Goal: Information Seeking & Learning: Check status

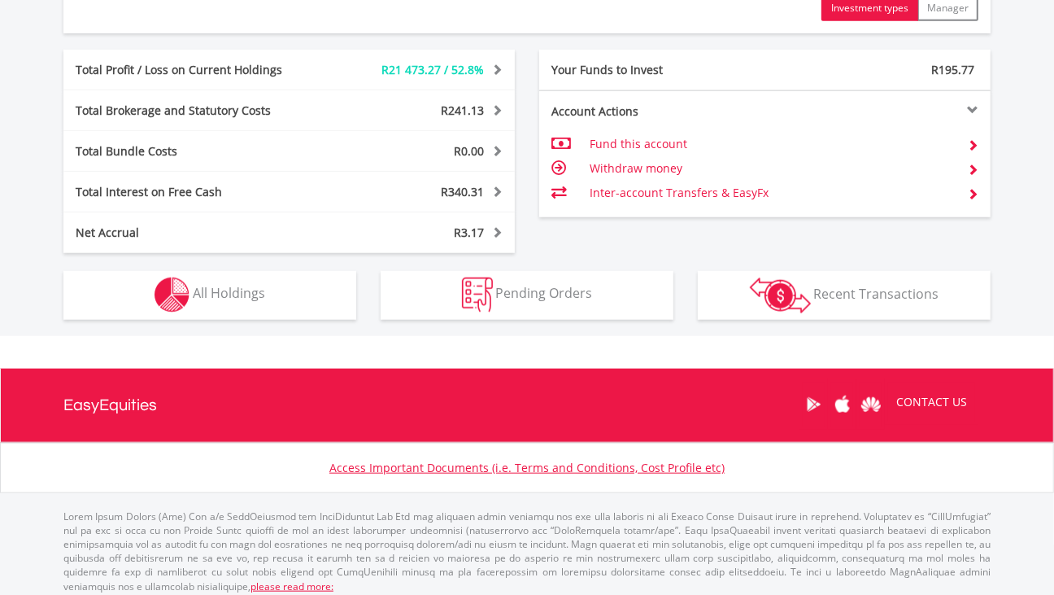
scroll to position [911, 0]
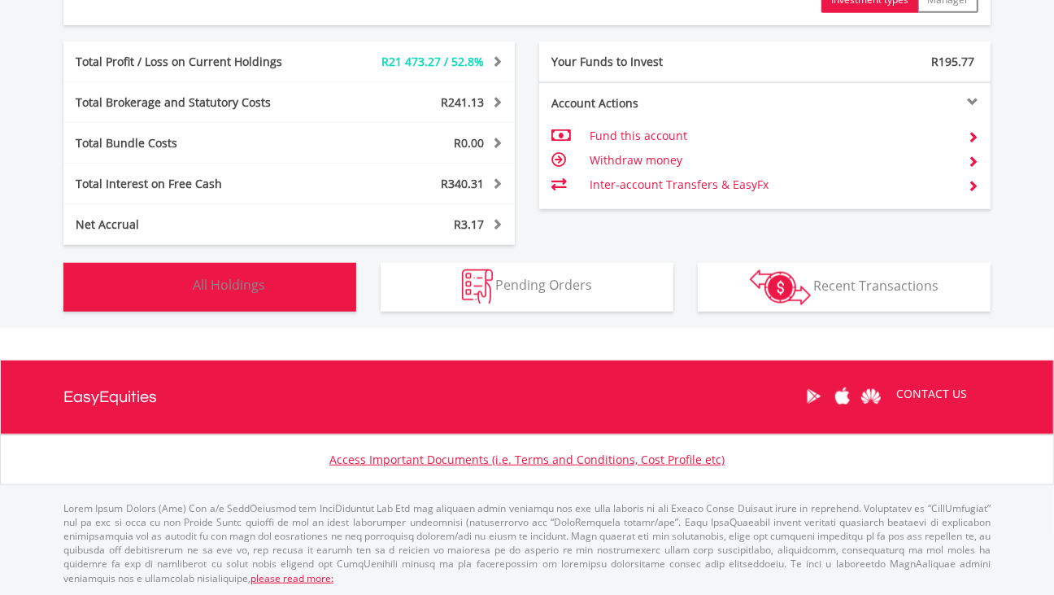
click at [320, 287] on button "Holdings All Holdings" at bounding box center [209, 287] width 293 height 49
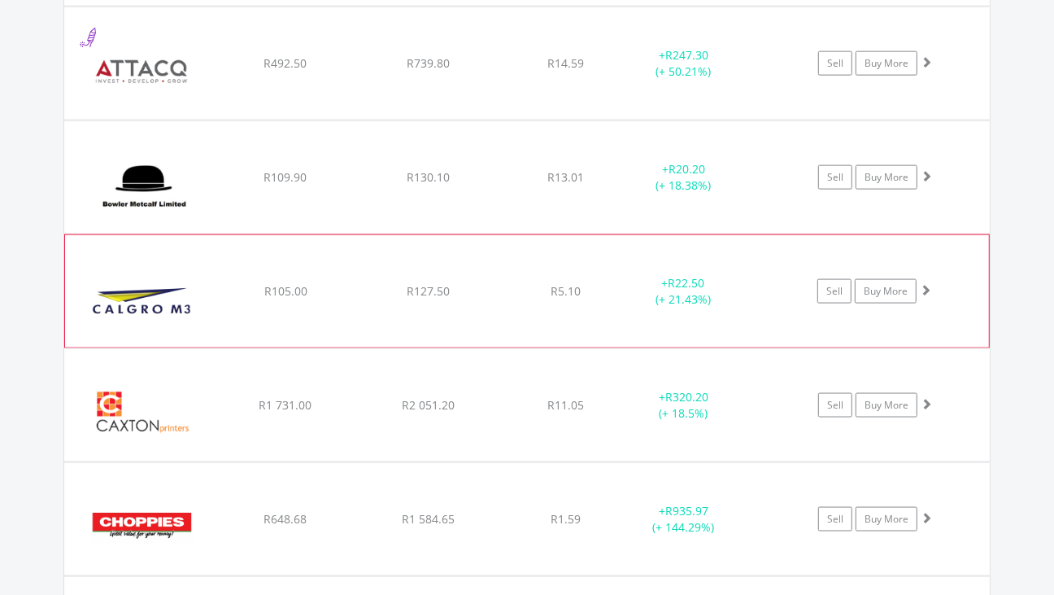
scroll to position [1473, 0]
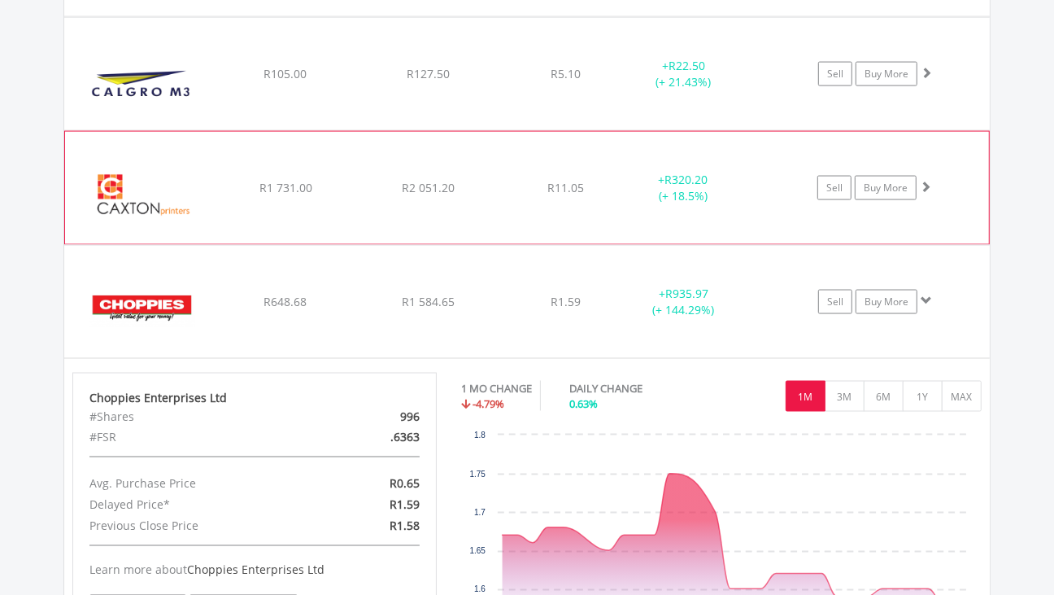
scroll to position [1676, 0]
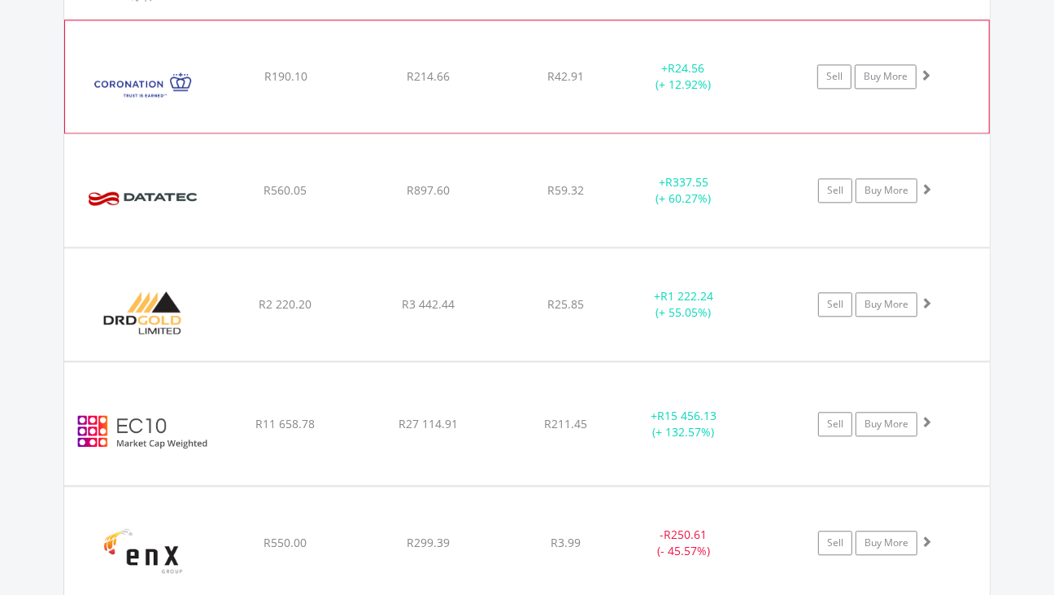
scroll to position [2490, 0]
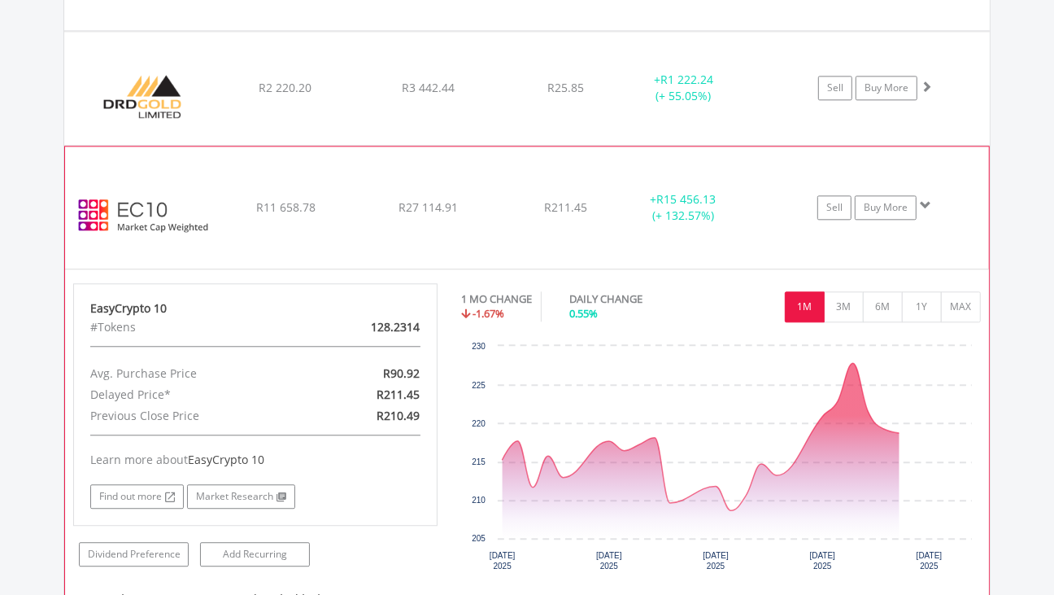
scroll to position [2693, 0]
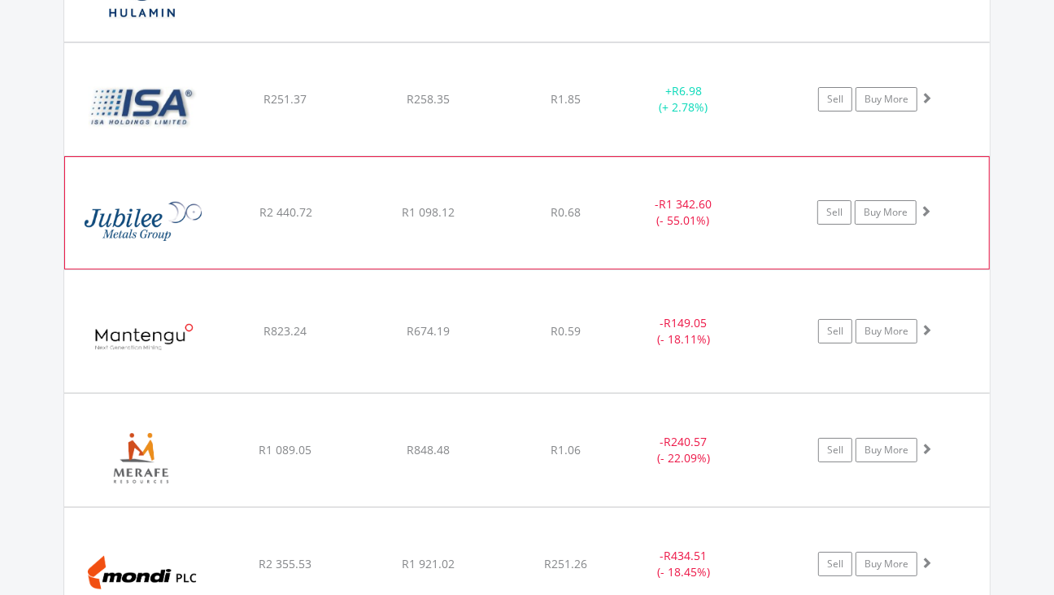
scroll to position [4116, 0]
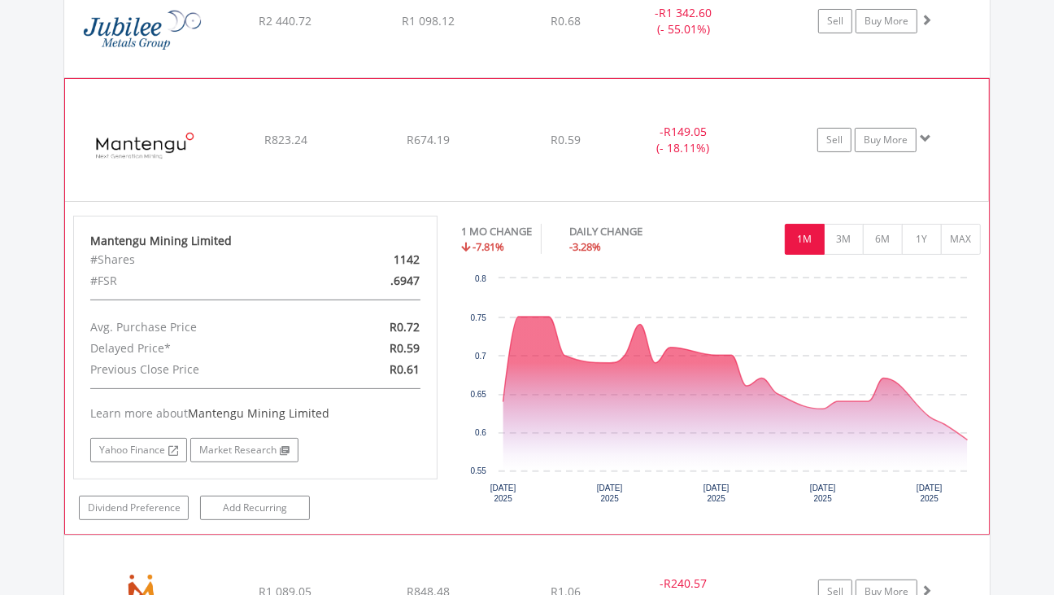
scroll to position [4320, 0]
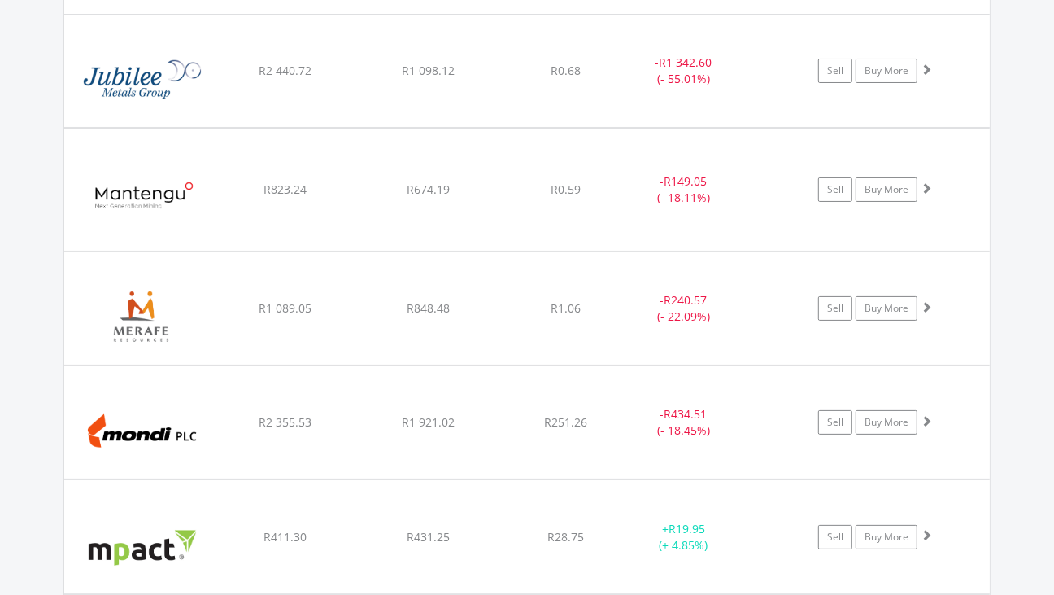
scroll to position [4218, 0]
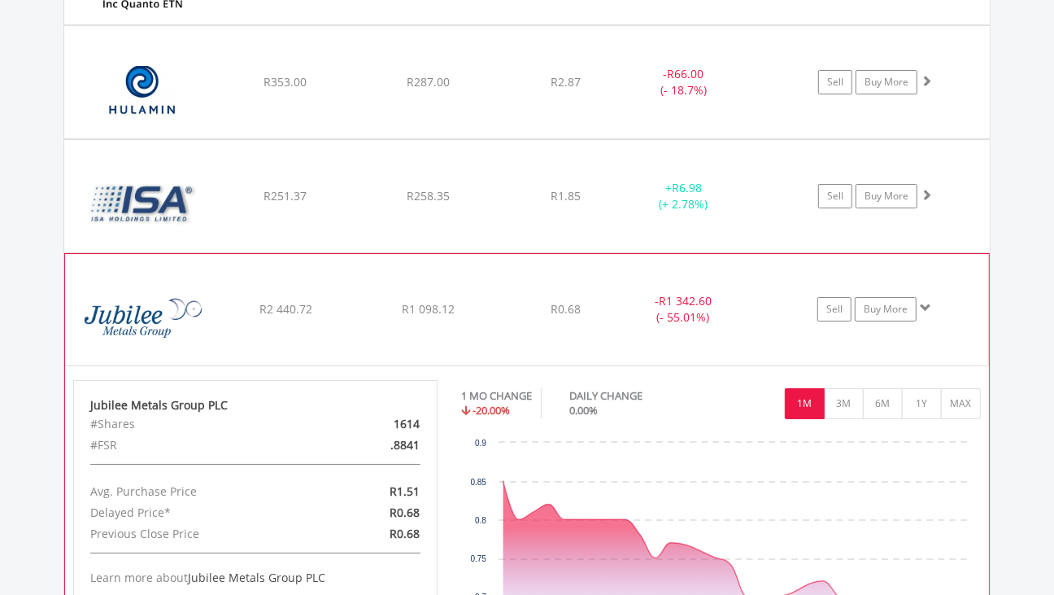
scroll to position [4015, 0]
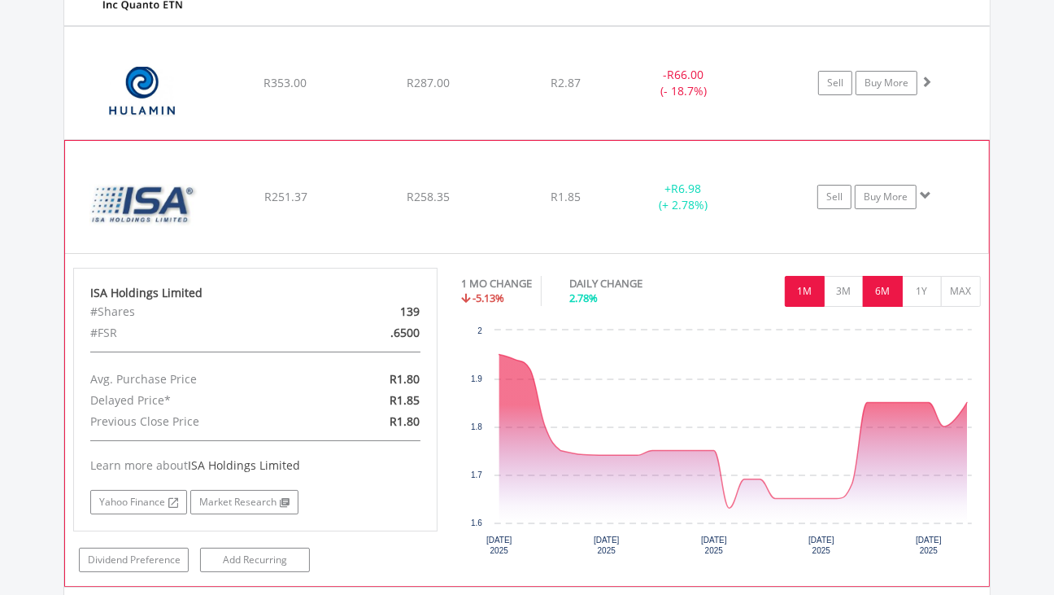
click at [891, 295] on button "6M" at bounding box center [883, 291] width 40 height 31
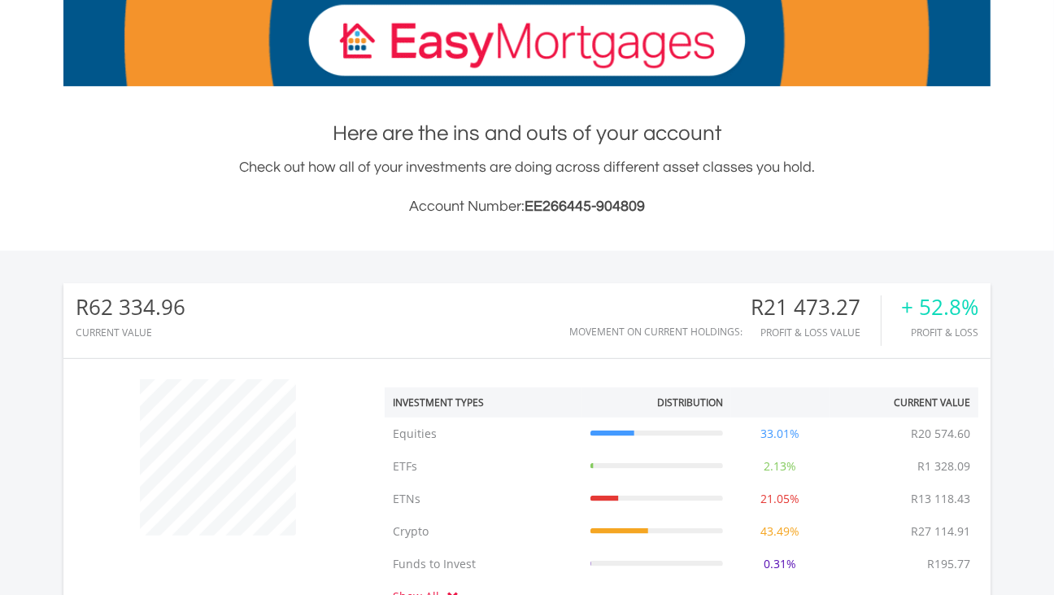
scroll to position [0, 0]
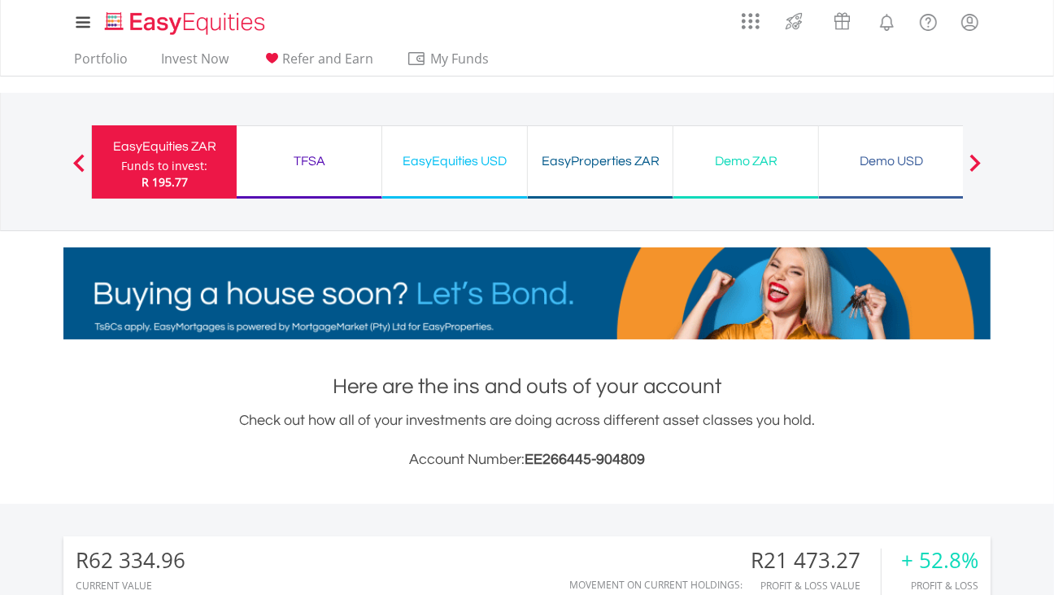
click at [502, 168] on div "EasyEquities USD" at bounding box center [454, 161] width 125 height 23
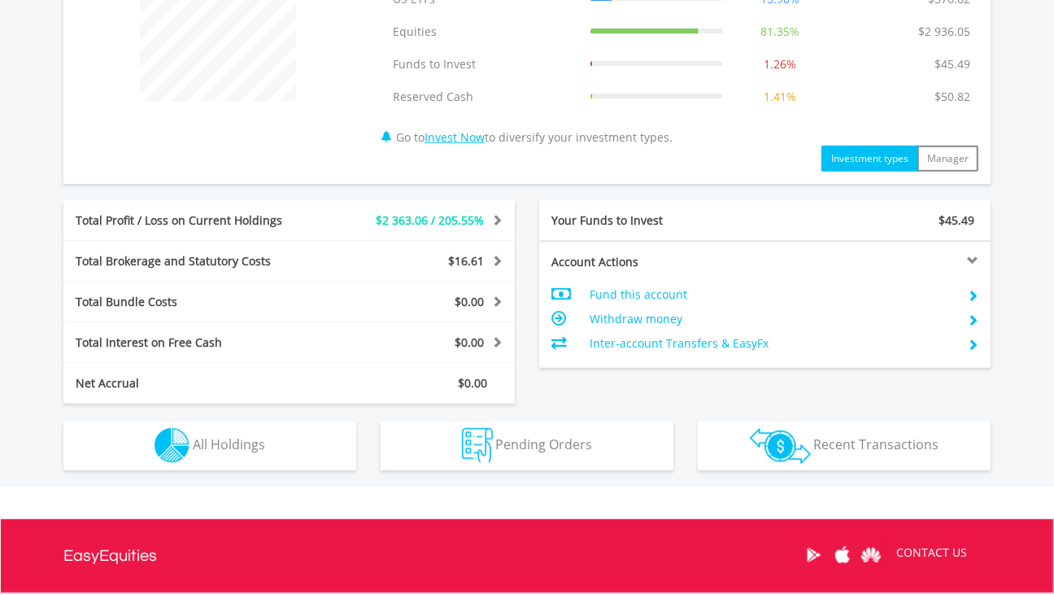
scroll to position [813, 0]
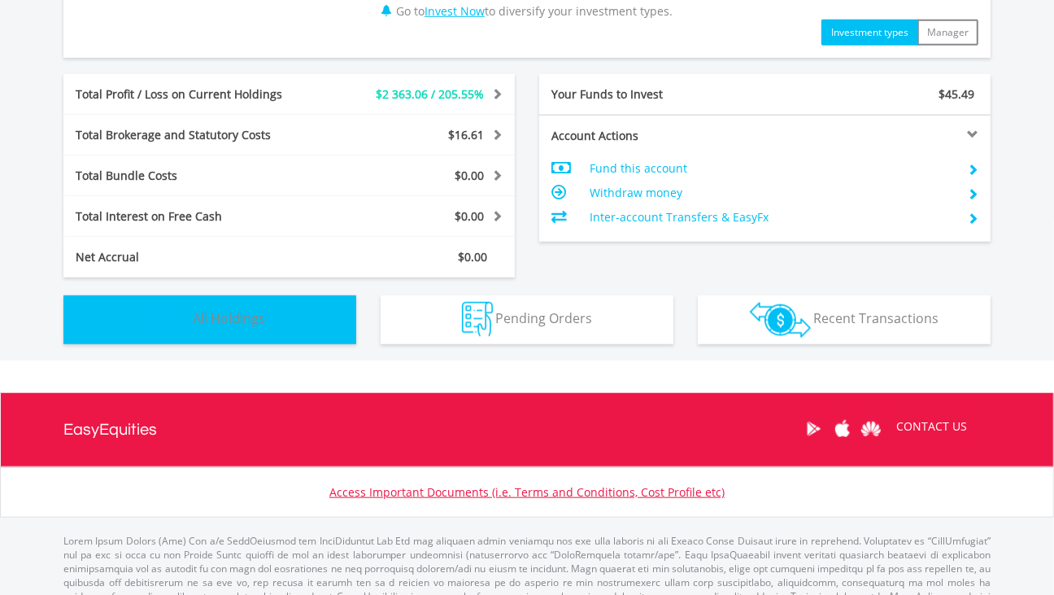
click at [270, 332] on button "Holdings All Holdings" at bounding box center [209, 319] width 293 height 49
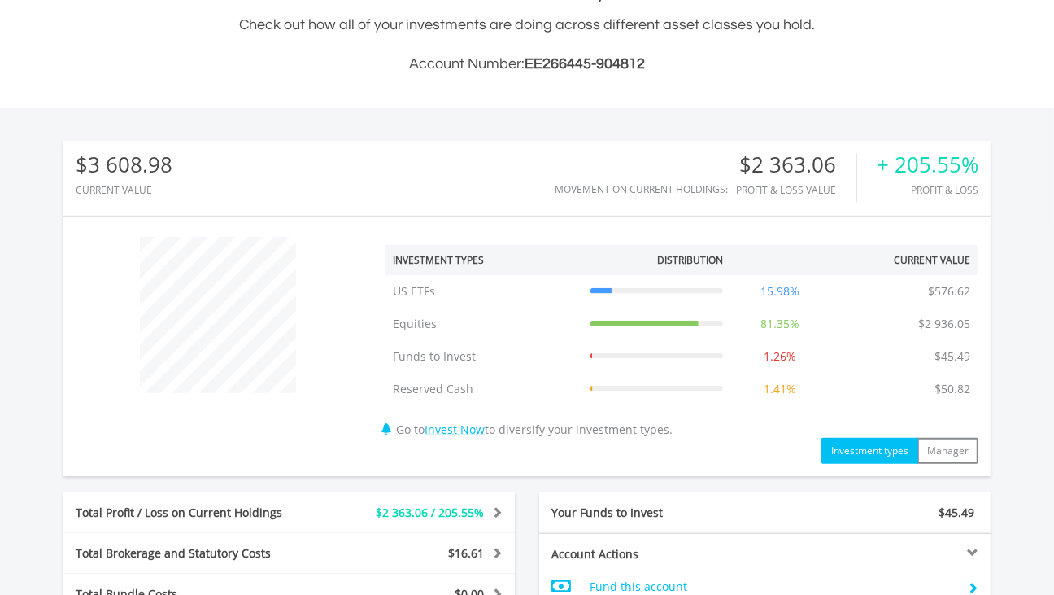
scroll to position [86, 0]
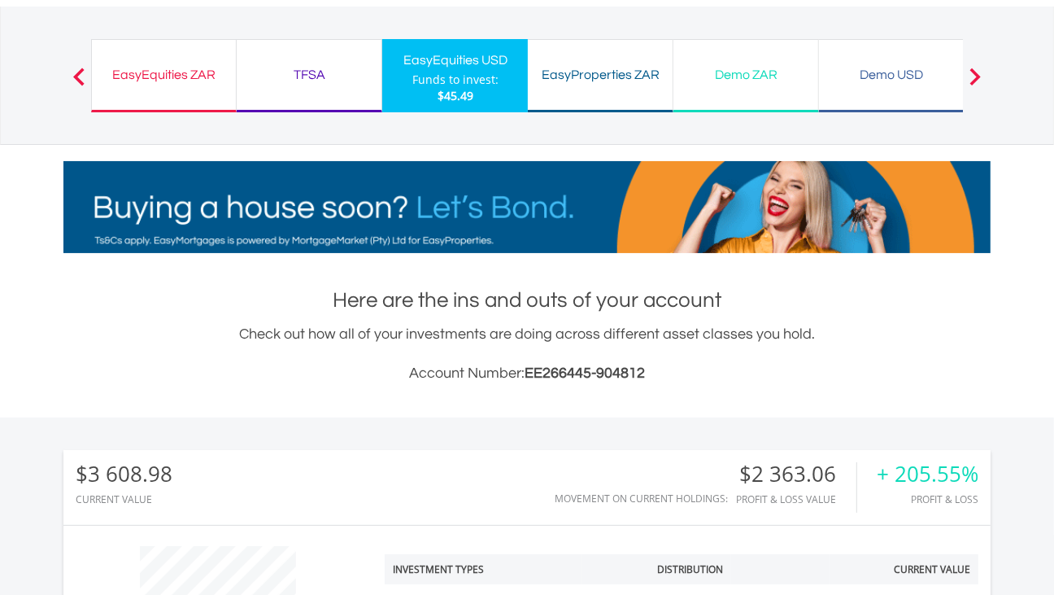
click at [161, 85] on div "EasyEquities ZAR" at bounding box center [164, 74] width 124 height 23
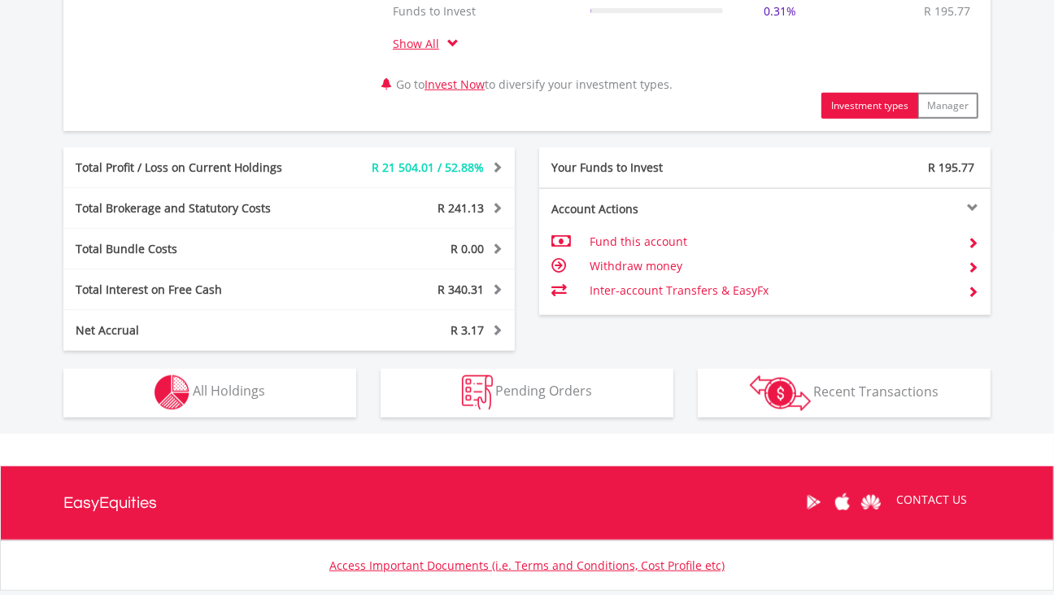
scroll to position [911, 0]
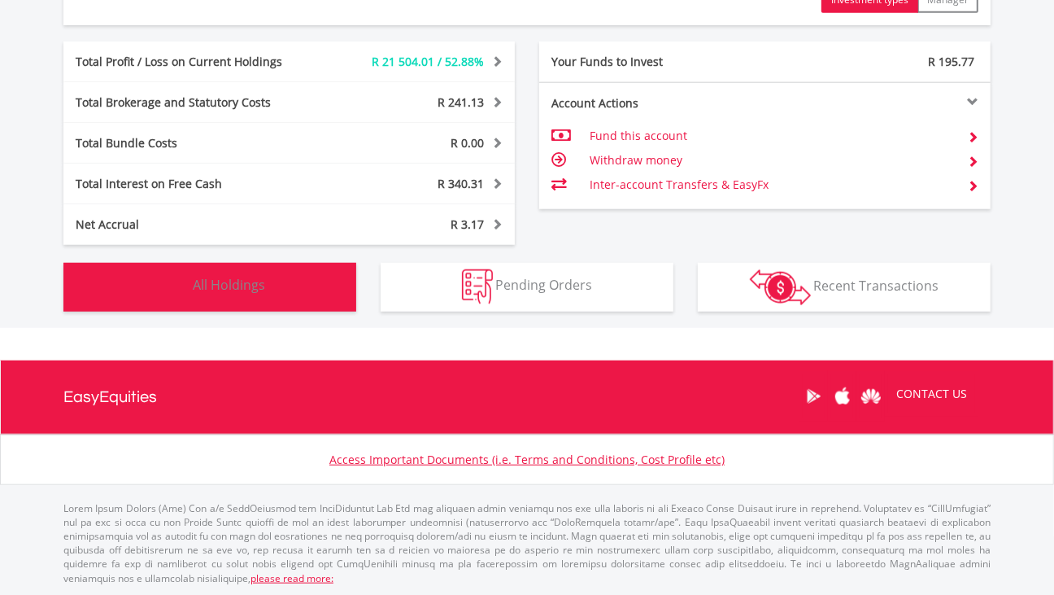
click at [285, 289] on button "Holdings All Holdings" at bounding box center [209, 287] width 293 height 49
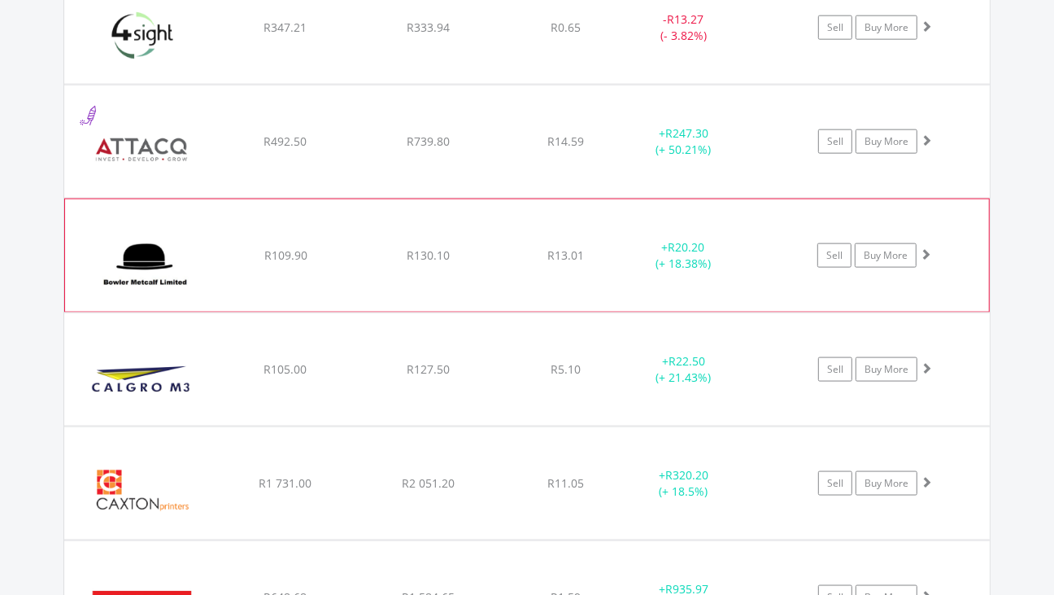
scroll to position [1575, 0]
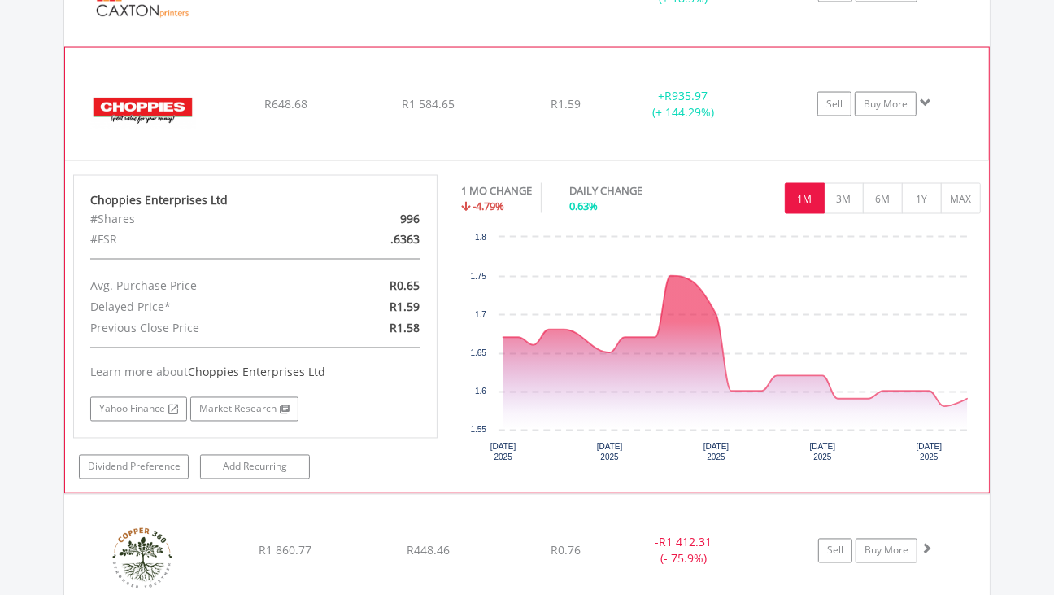
scroll to position [1880, 0]
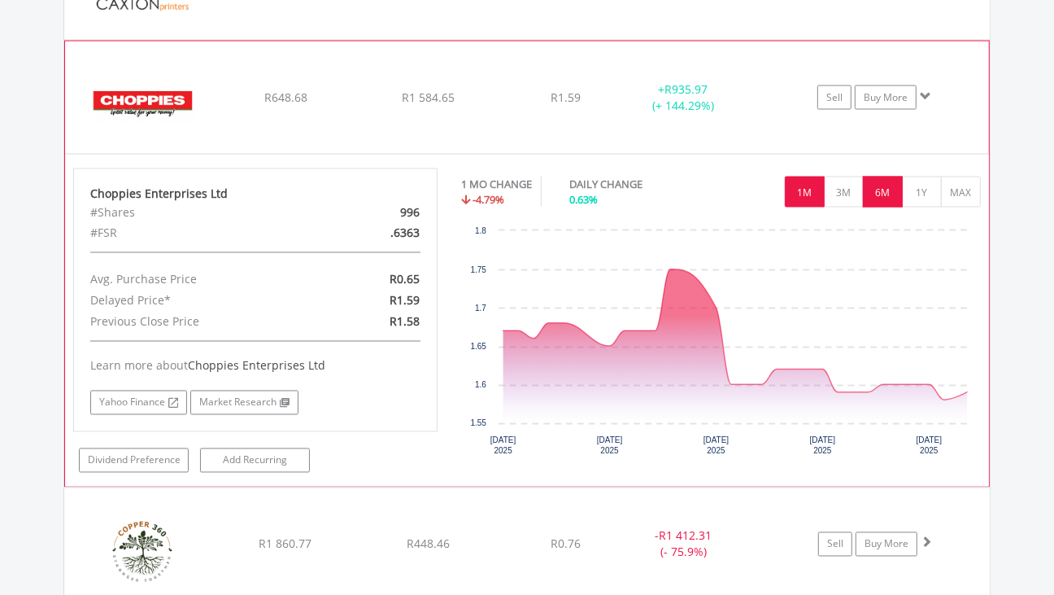
click at [883, 201] on button "6M" at bounding box center [883, 191] width 40 height 31
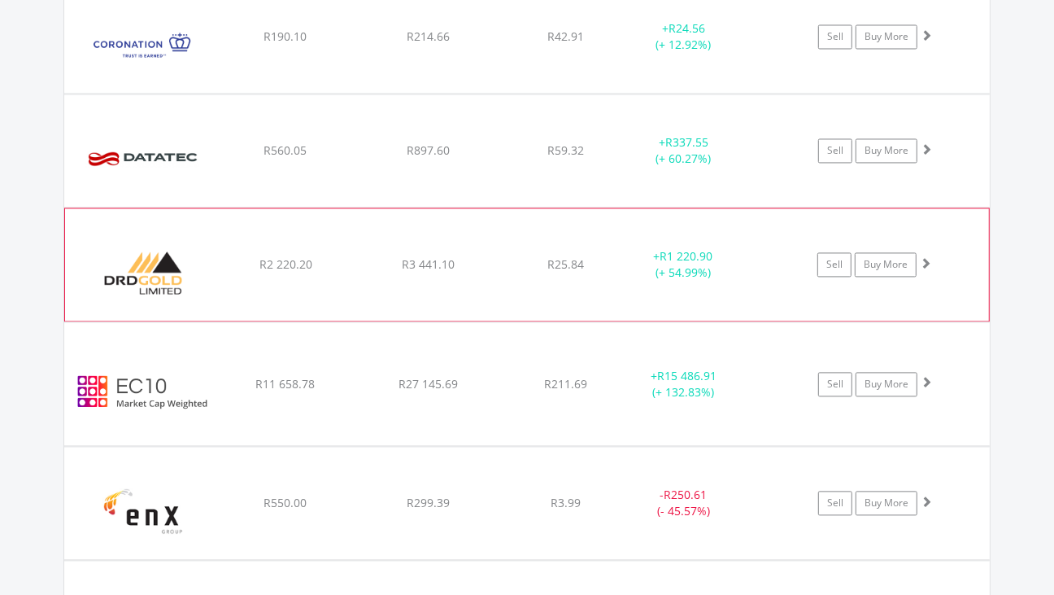
scroll to position [2185, 0]
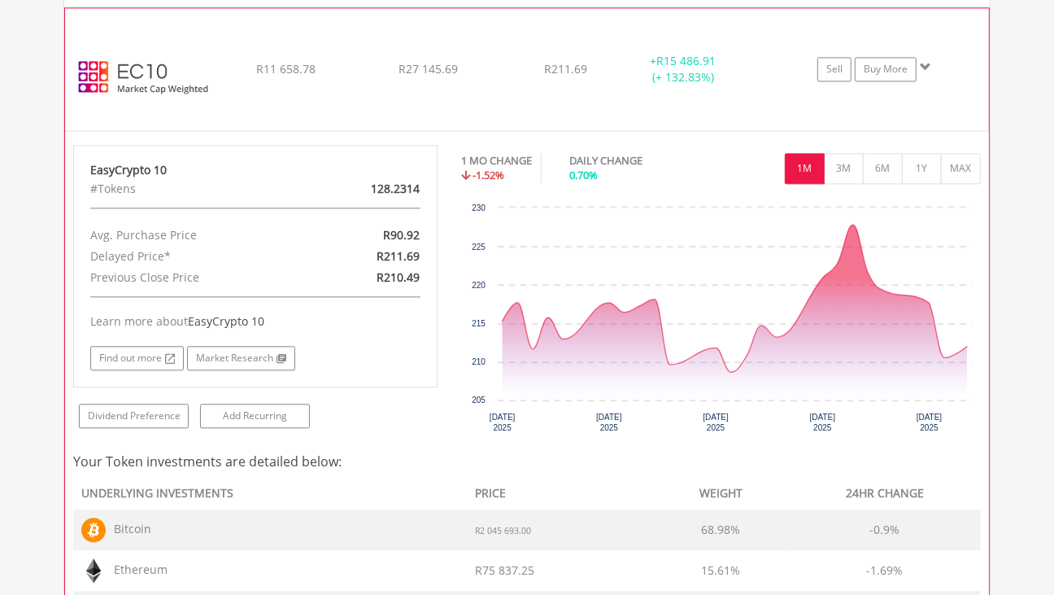
scroll to position [2490, 0]
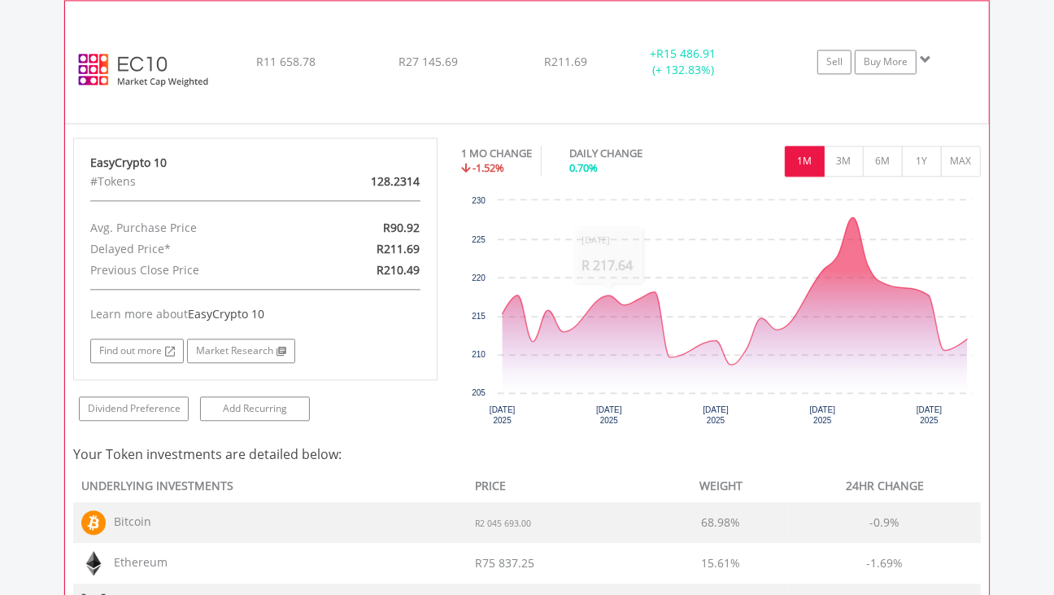
click at [610, 126] on div "EasyCrypto 10 #Tokens 128.2314 Avg. Purchase Price R90.92 Delayed Price* R211.6…" at bounding box center [527, 523] width 924 height 799
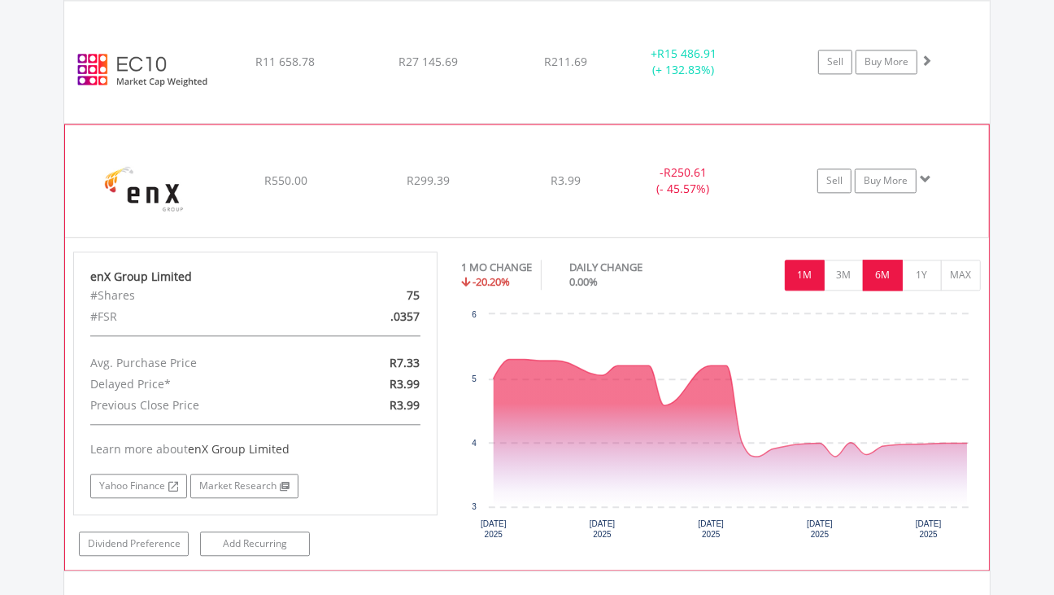
click at [897, 273] on button "6M" at bounding box center [883, 274] width 40 height 31
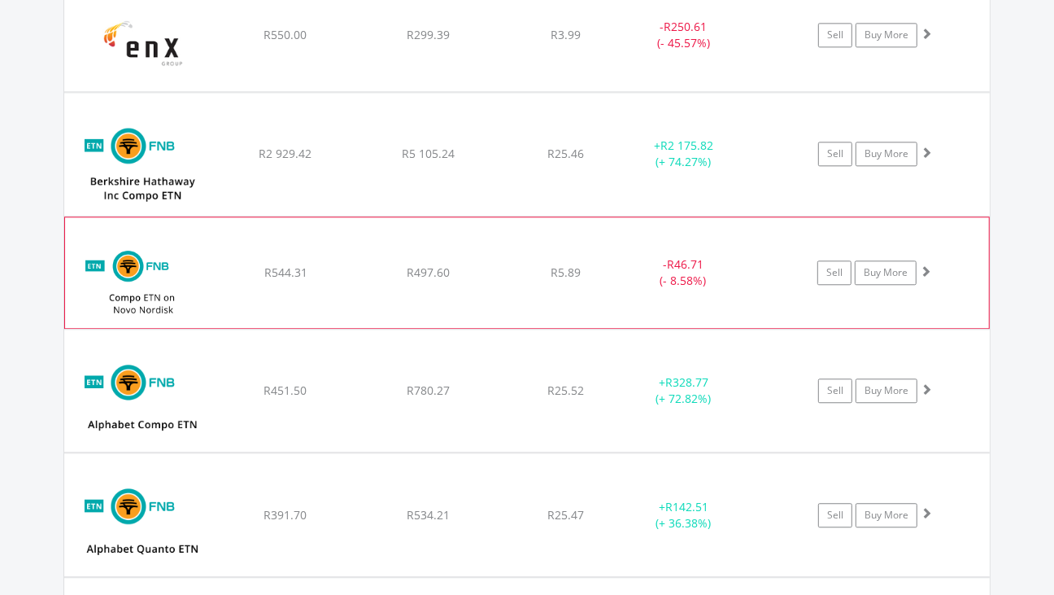
scroll to position [2693, 0]
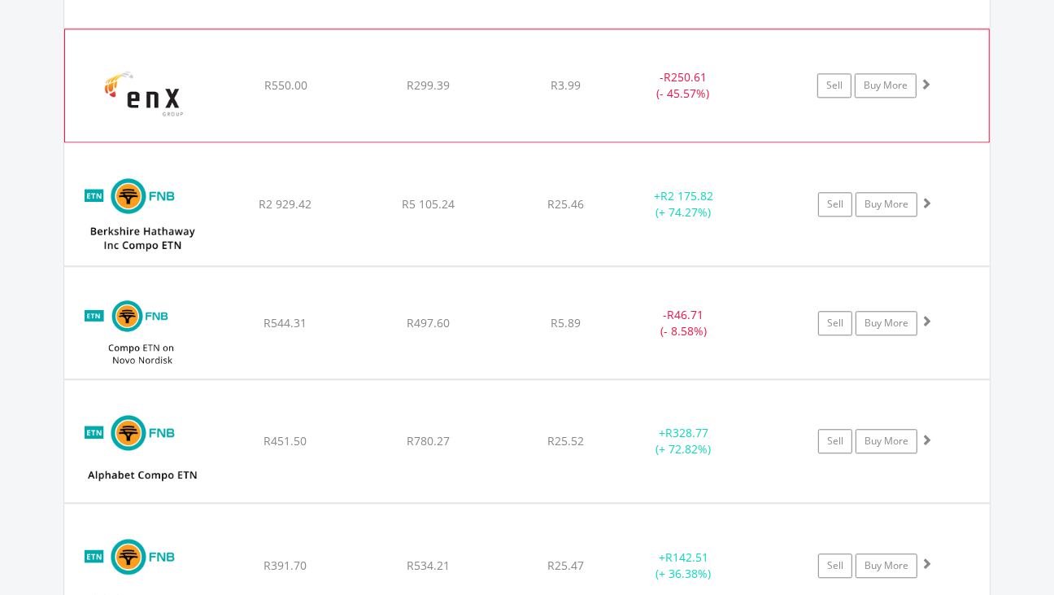
scroll to position [2591, 0]
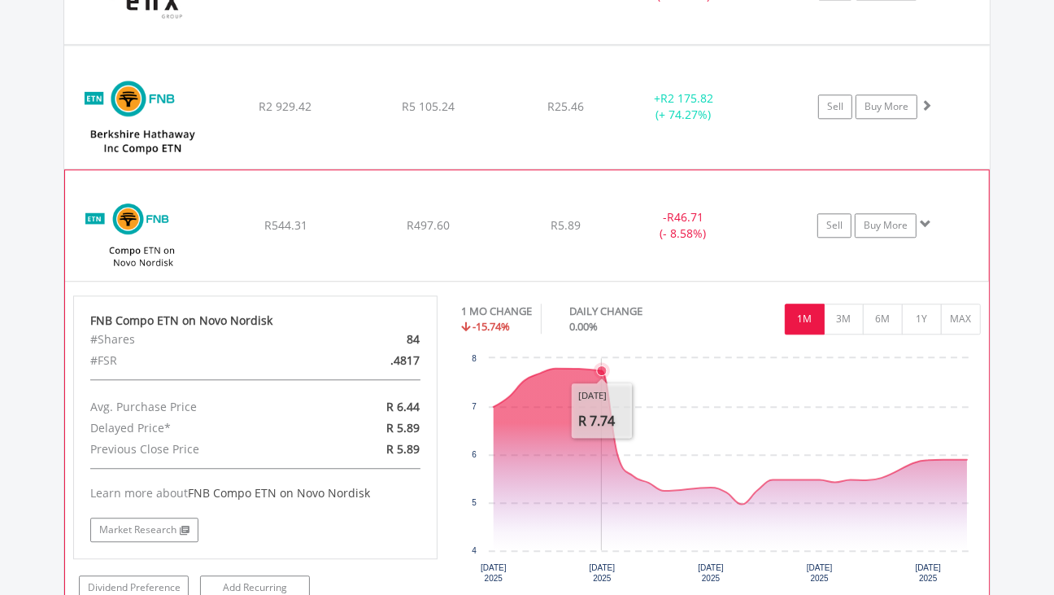
scroll to position [2795, 0]
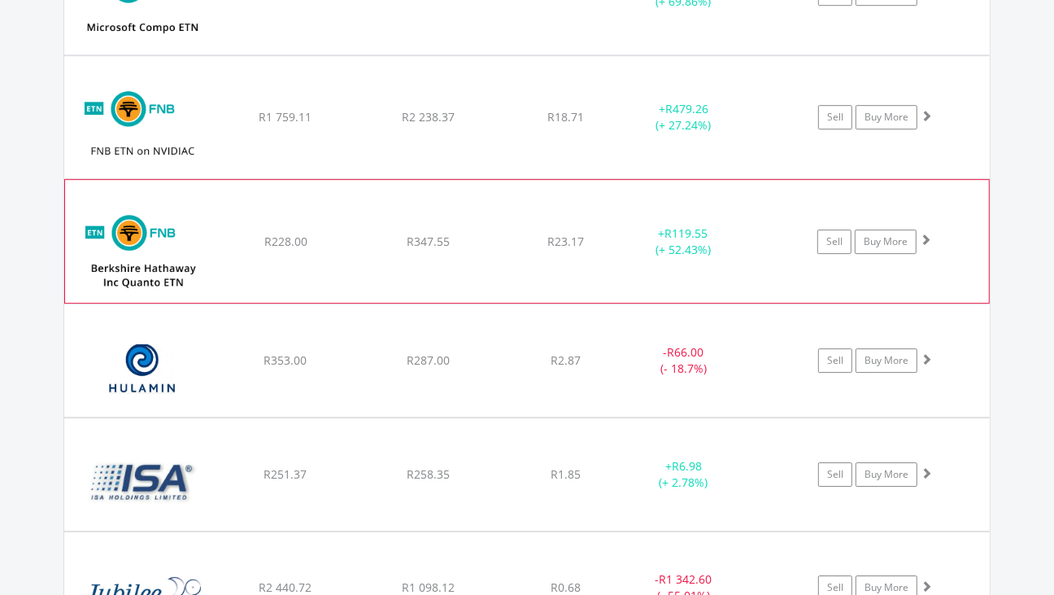
scroll to position [3506, 0]
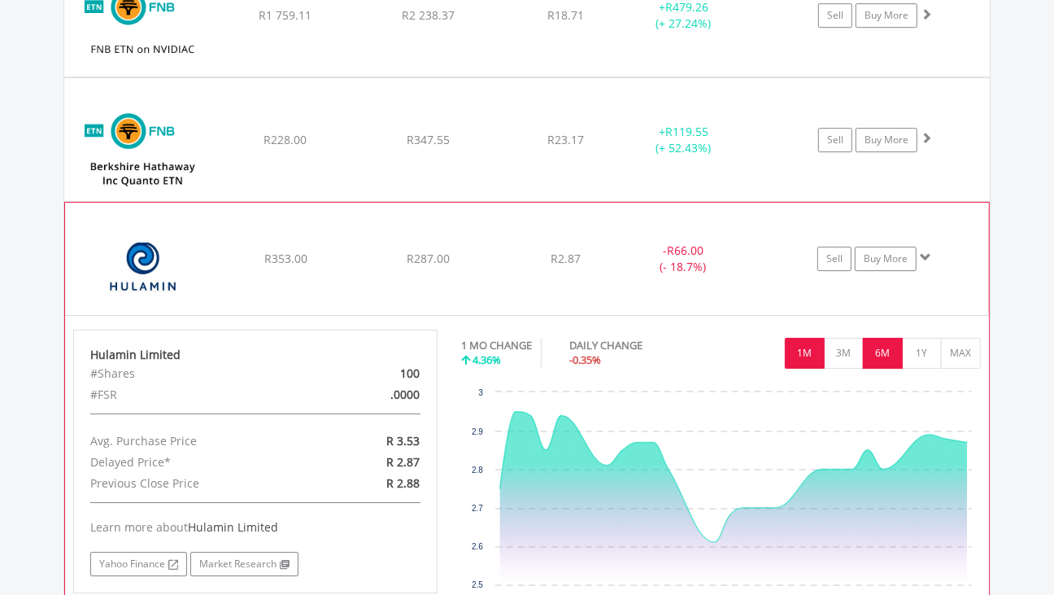
click at [879, 360] on button "6M" at bounding box center [883, 353] width 40 height 31
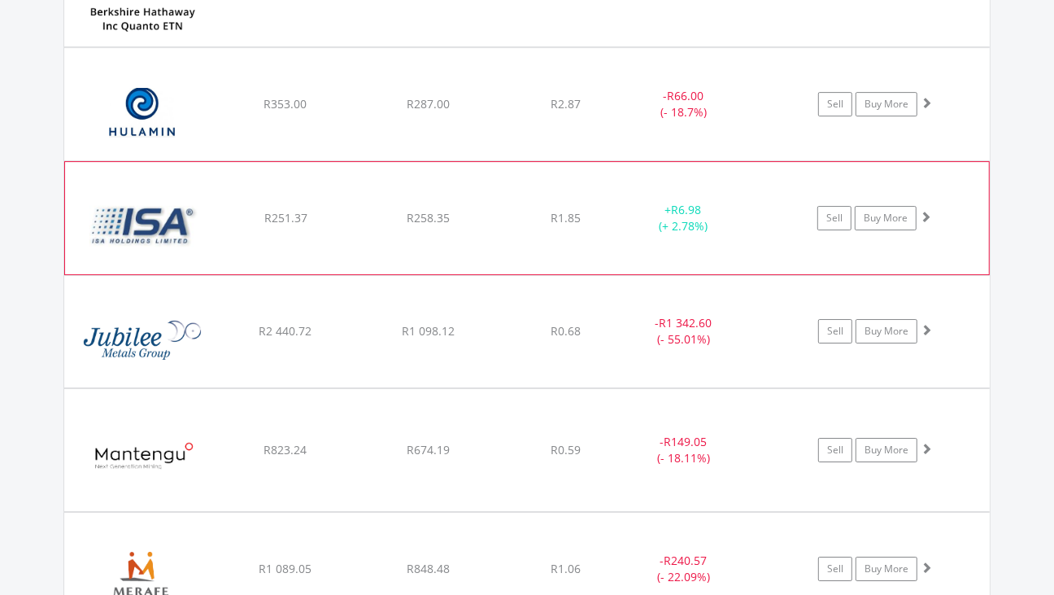
scroll to position [3710, 0]
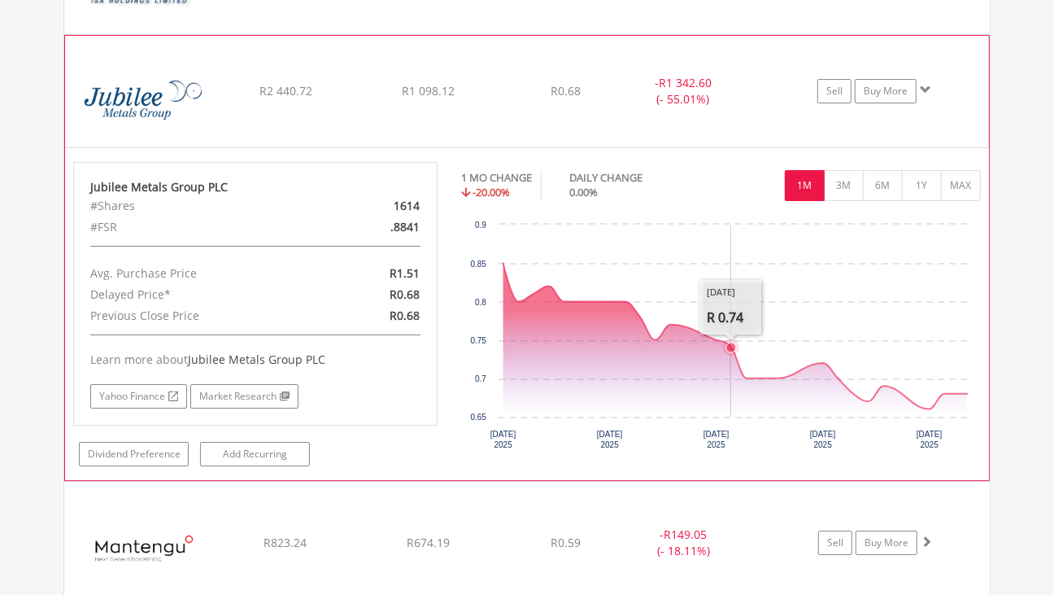
scroll to position [3913, 0]
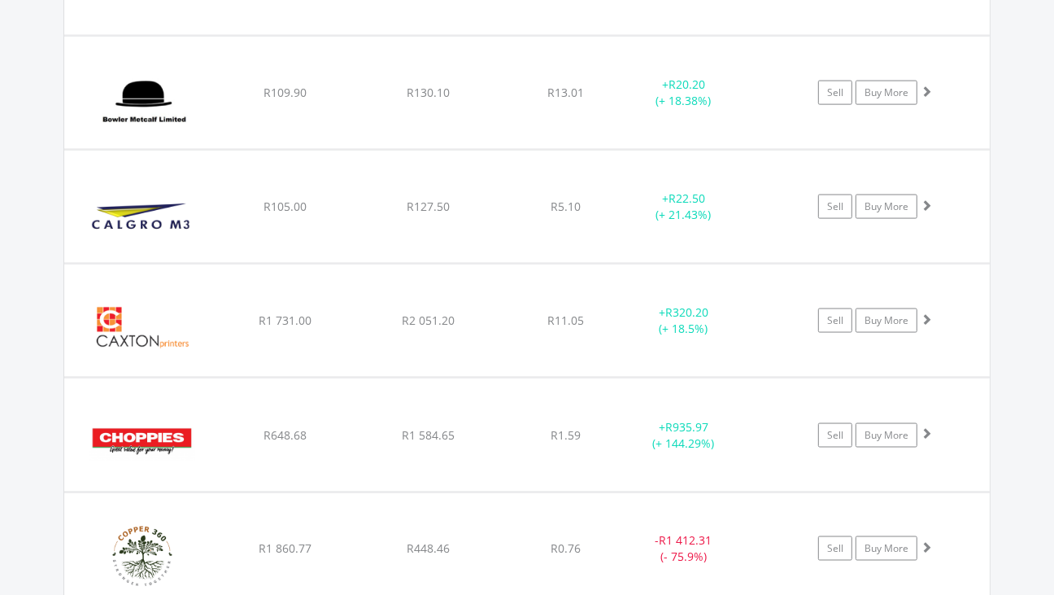
scroll to position [1779, 0]
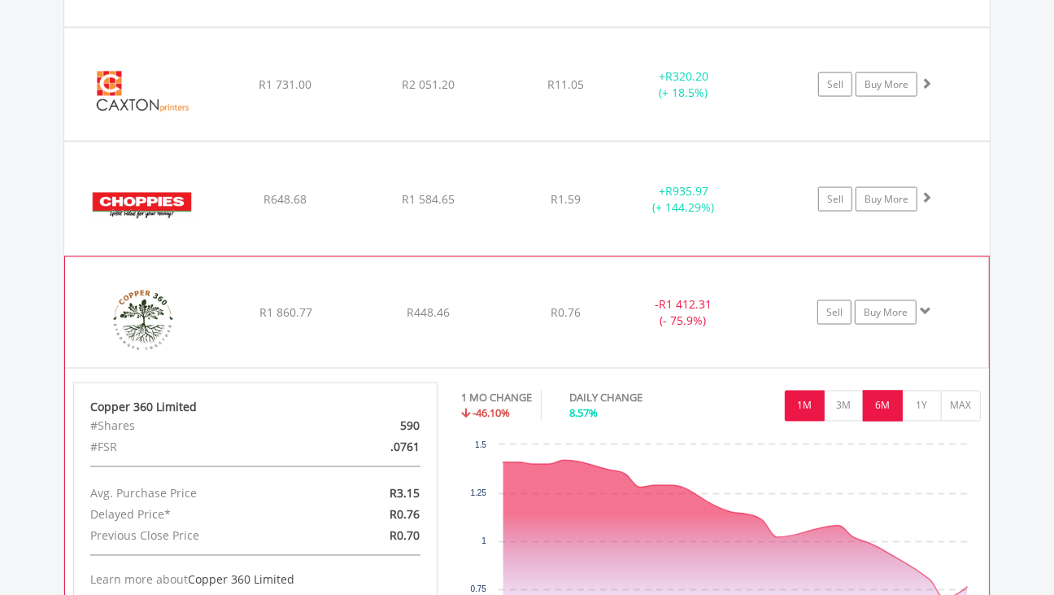
click at [885, 409] on button "6M" at bounding box center [883, 405] width 40 height 31
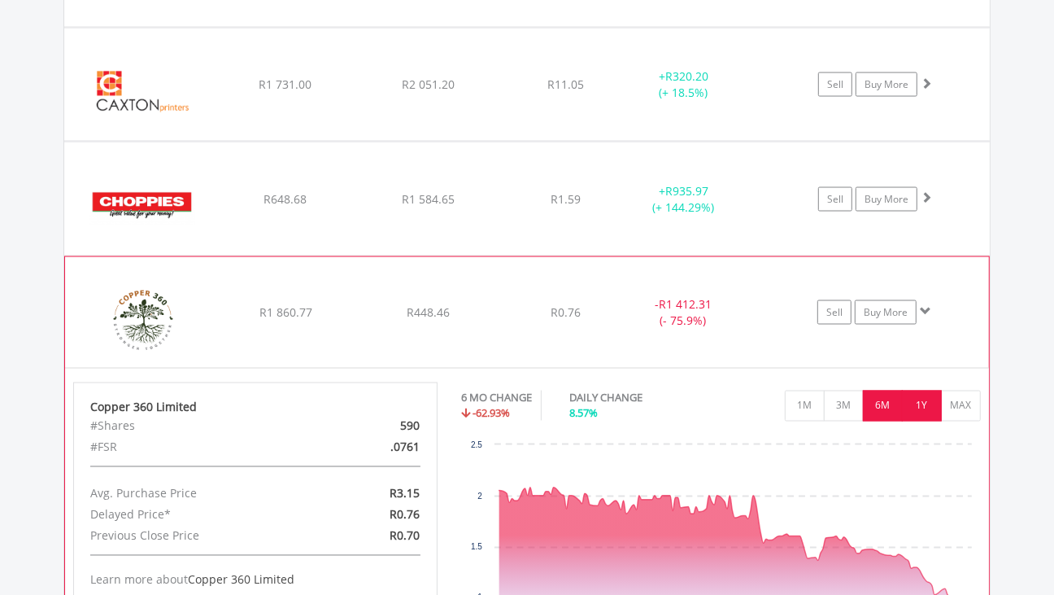
click at [913, 404] on button "1Y" at bounding box center [922, 405] width 40 height 31
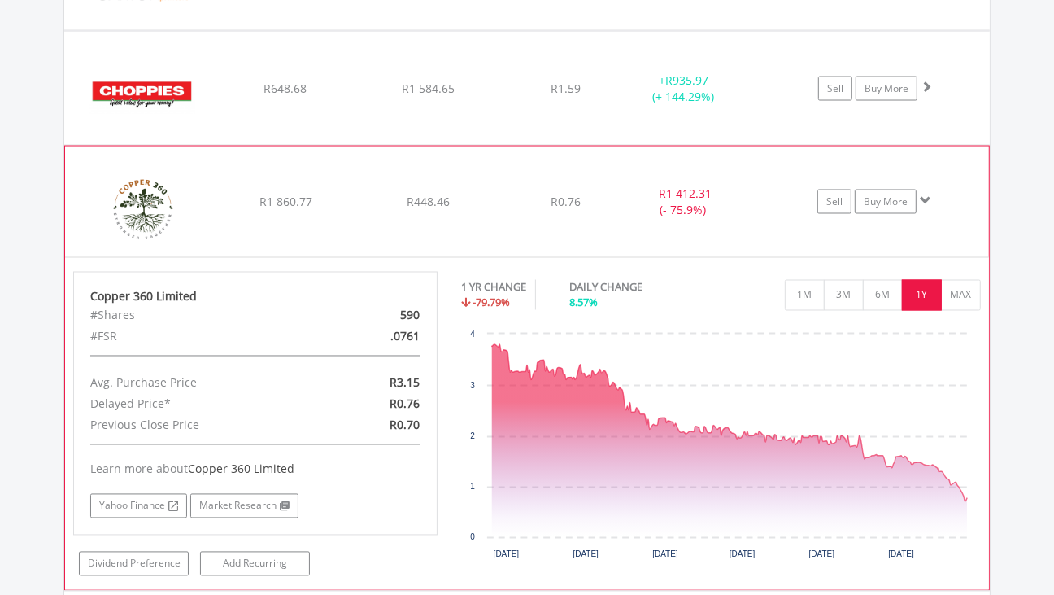
scroll to position [2084, 0]
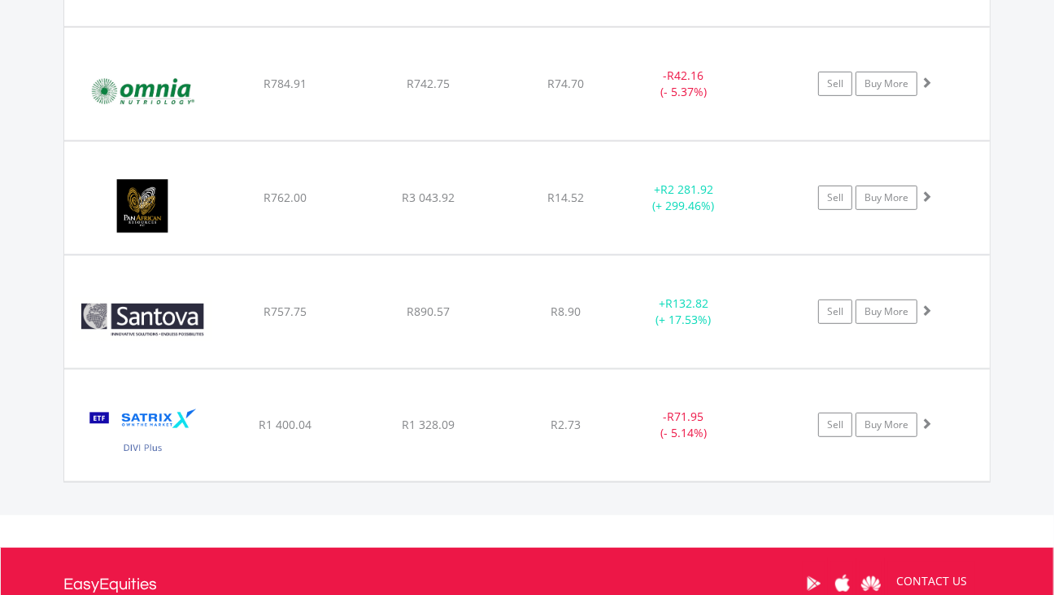
scroll to position [4727, 0]
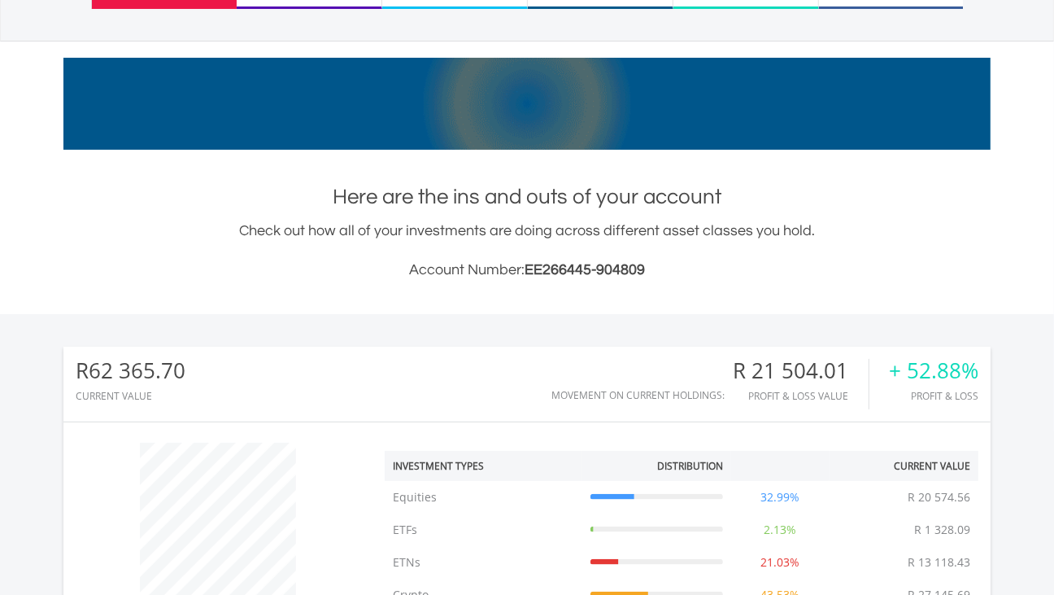
scroll to position [0, 0]
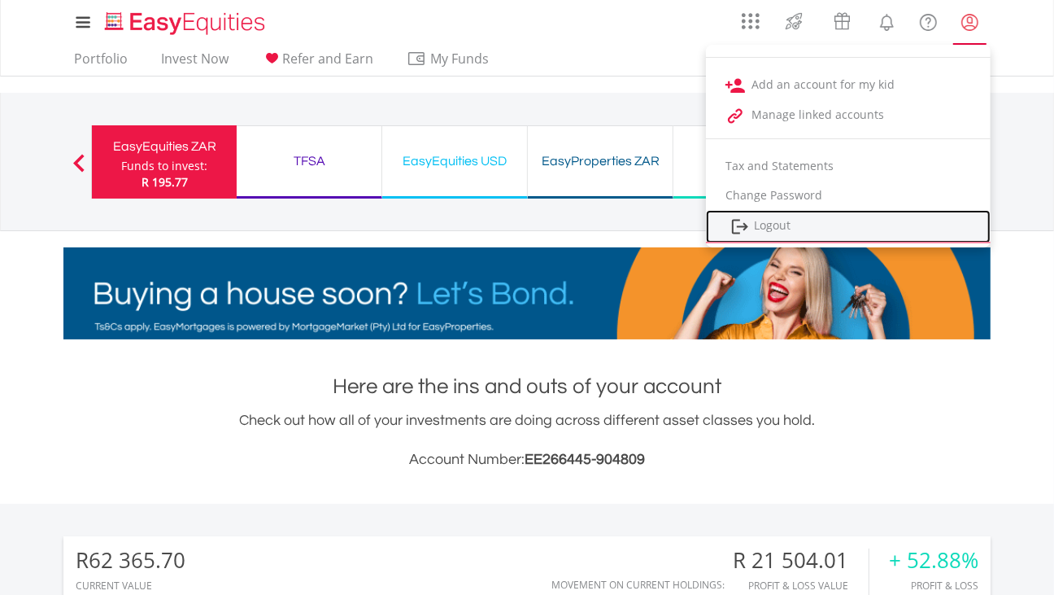
click at [782, 225] on link "Logout" at bounding box center [848, 226] width 285 height 33
